Goal: Use online tool/utility

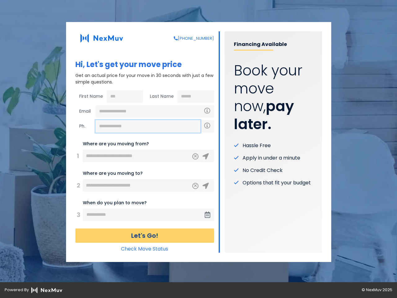
click at [148, 126] on input "text" at bounding box center [148, 126] width 105 height 12
click at [195, 156] on icon "Clear" at bounding box center [196, 156] width 4 height 6
click at [206, 156] on icon at bounding box center [206, 156] width 6 height 6
click at [195, 186] on icon "Clear" at bounding box center [196, 185] width 4 height 6
click at [206, 186] on icon at bounding box center [206, 186] width 6 height 6
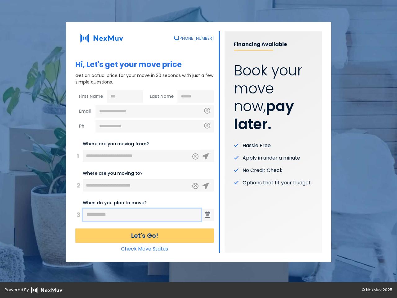
click at [142, 215] on input "text" at bounding box center [142, 214] width 118 height 12
click at [208, 215] on icon at bounding box center [208, 215] width 6 height 6
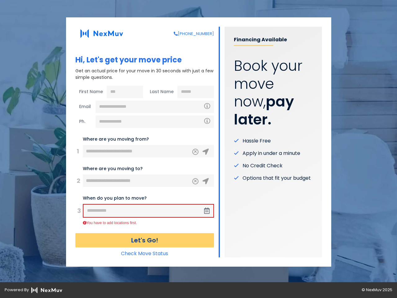
click at [145, 235] on button "Let's Go!" at bounding box center [144, 240] width 139 height 14
